Goal: Task Accomplishment & Management: Manage account settings

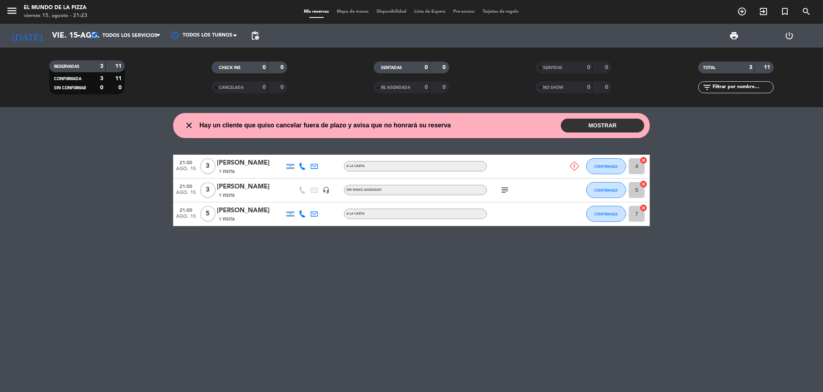
click at [584, 117] on div "close Hay un cliente que quiso cancelar fuera de plazo y avisa que no honrará s…" at bounding box center [411, 125] width 476 height 25
click at [594, 136] on div "close Hay un cliente que quiso cancelar fuera de plazo y avisa que no honrará s…" at bounding box center [411, 125] width 476 height 25
click at [590, 132] on button "MOSTRAR" at bounding box center [602, 126] width 83 height 14
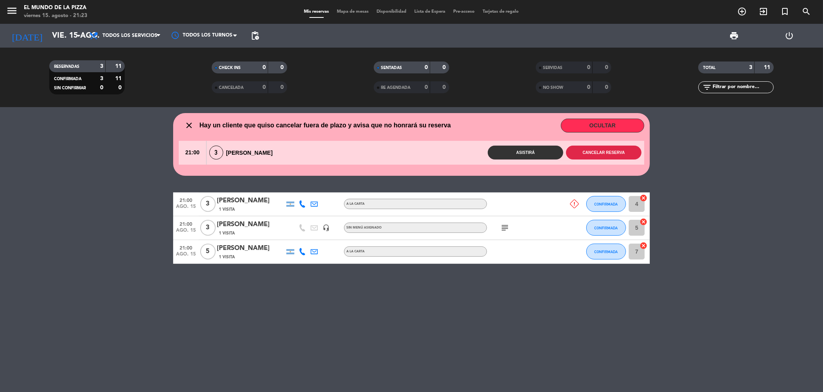
click at [601, 158] on button "Cancelar reserva" at bounding box center [603, 153] width 75 height 14
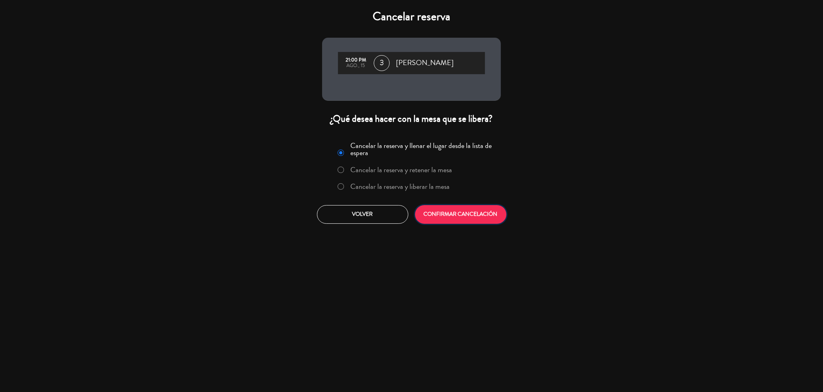
click at [447, 212] on button "CONFIRMAR CANCELACIÓN" at bounding box center [460, 214] width 91 height 19
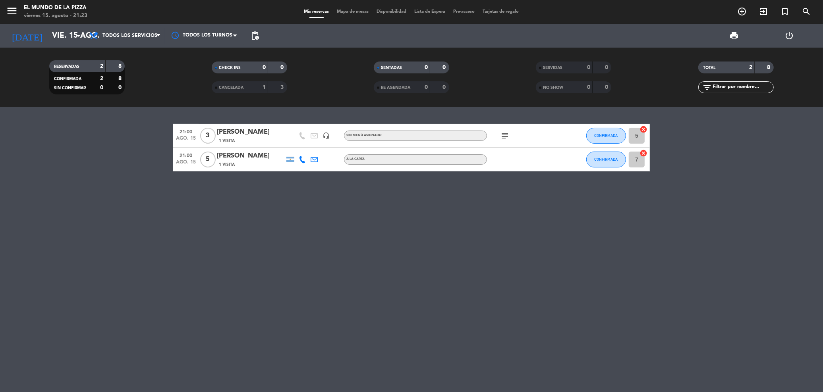
click at [350, 221] on div "21:00 [DATE] 3 [PERSON_NAME] 1 Visita headset_mic Sin menú asignado subject CON…" at bounding box center [411, 249] width 823 height 285
click at [505, 134] on icon "subject" at bounding box center [505, 136] width 10 height 10
click at [338, 220] on div "21:00 [DATE] 3 [PERSON_NAME] 1 Visita headset_mic Sin menú asignado subject Vie…" at bounding box center [411, 249] width 823 height 285
click at [502, 135] on icon "subject" at bounding box center [505, 136] width 10 height 10
